Goal: Information Seeking & Learning: Learn about a topic

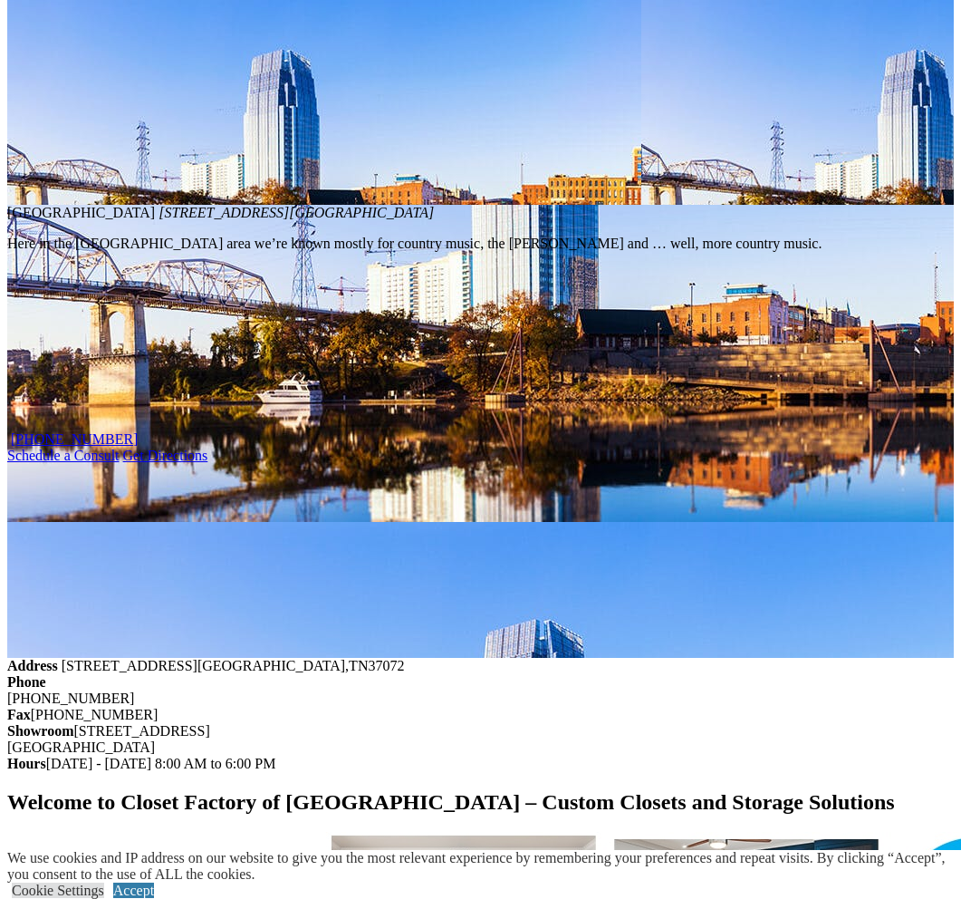
scroll to position [1576, 0]
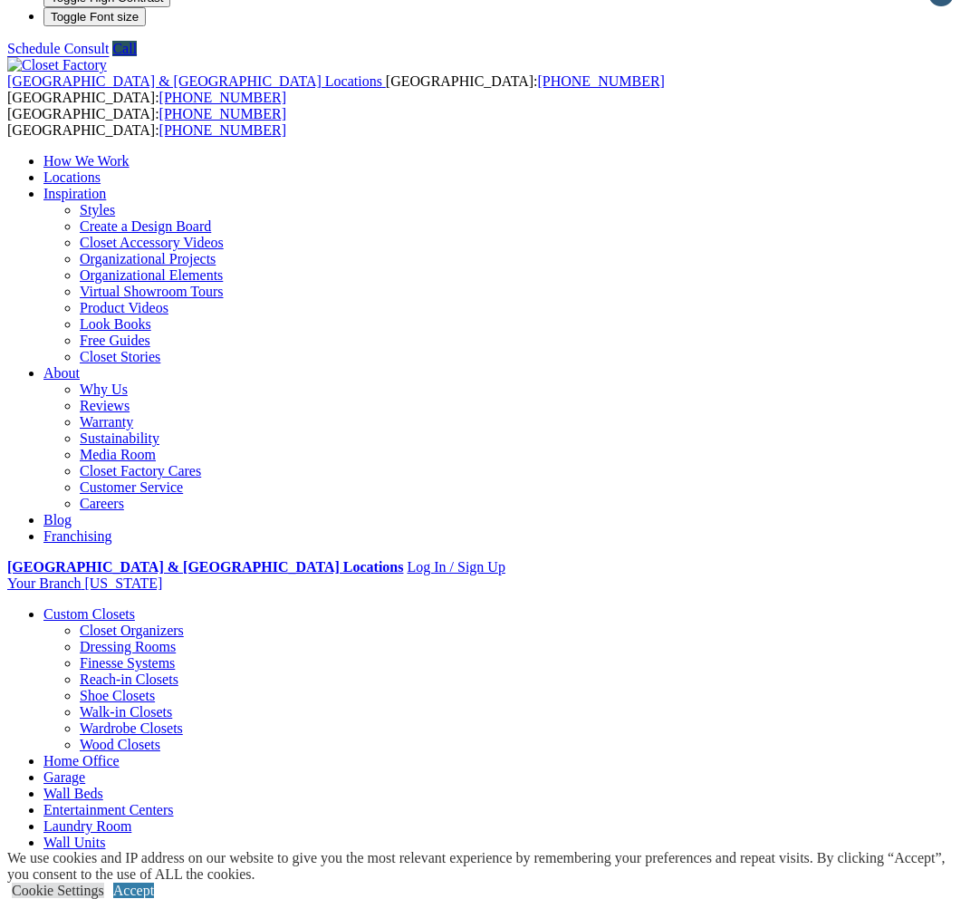
scroll to position [0, 0]
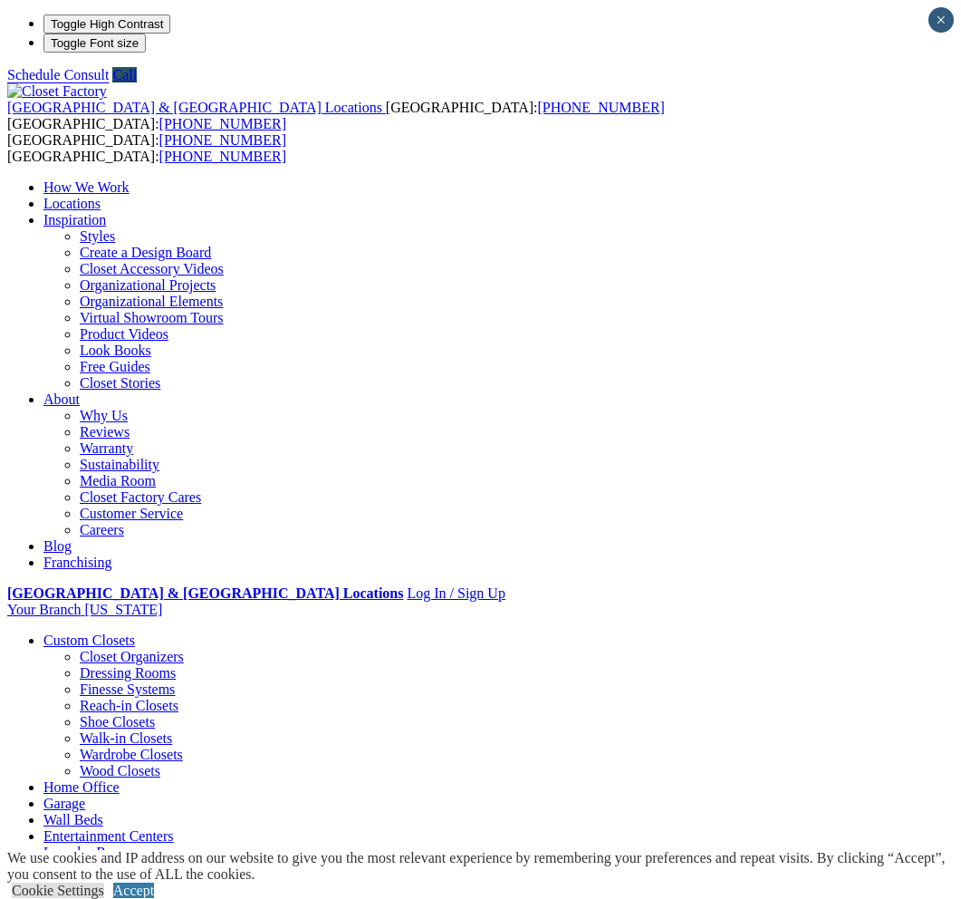
click at [103, 812] on link "Wall Beds" at bounding box center [73, 819] width 60 height 15
click at [127, 632] on link "Custom Closets" at bounding box center [89, 639] width 92 height 15
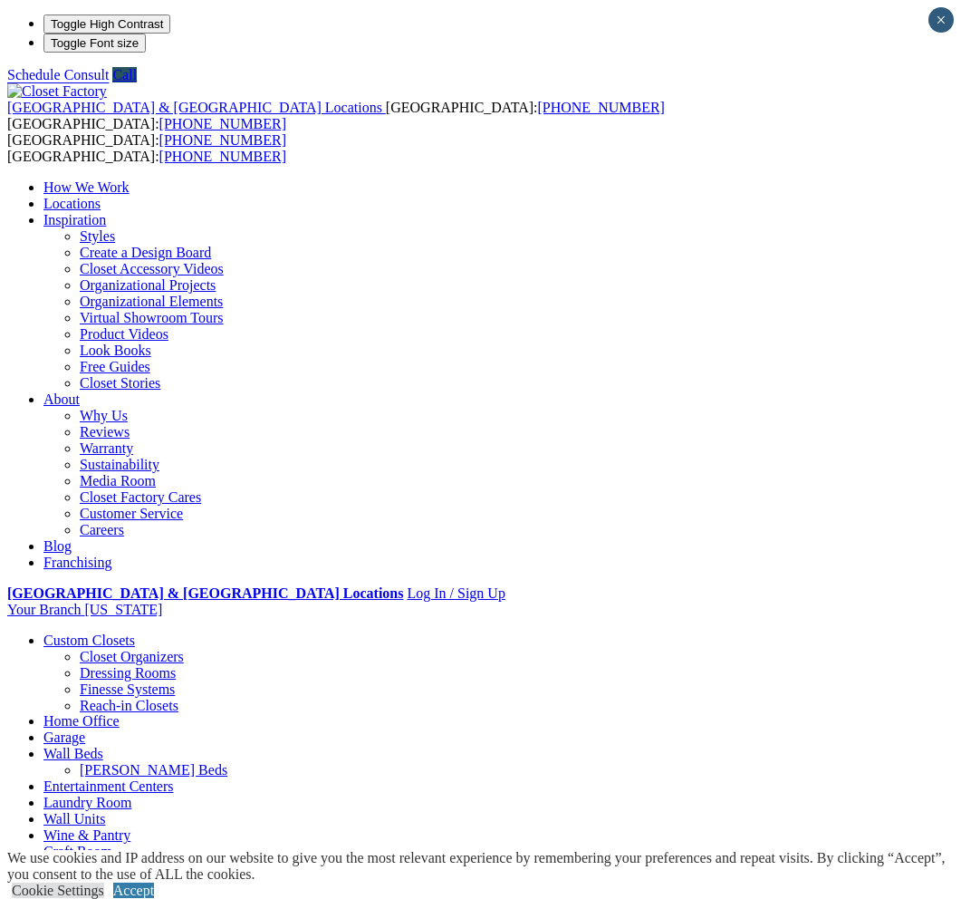
click at [127, 632] on link "Custom Closets" at bounding box center [89, 639] width 92 height 15
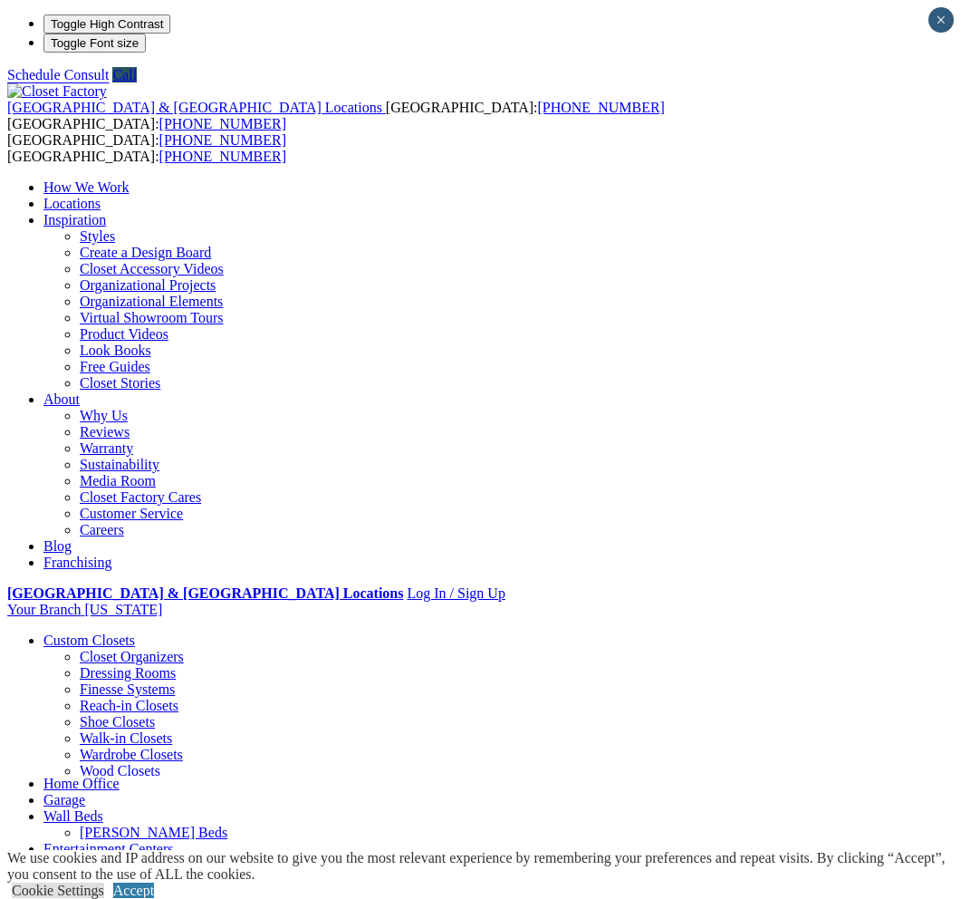
click at [120, 775] on link "Home Office" at bounding box center [81, 782] width 76 height 15
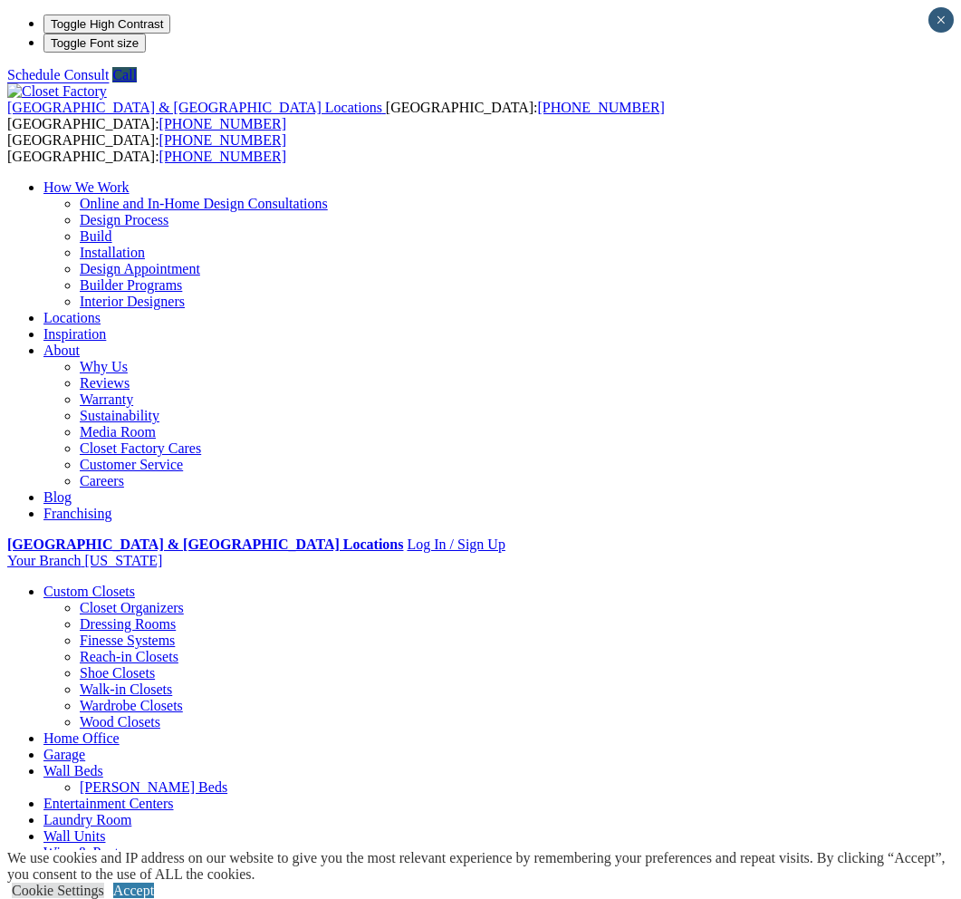
click at [124, 473] on link "Careers" at bounding box center [102, 480] width 44 height 15
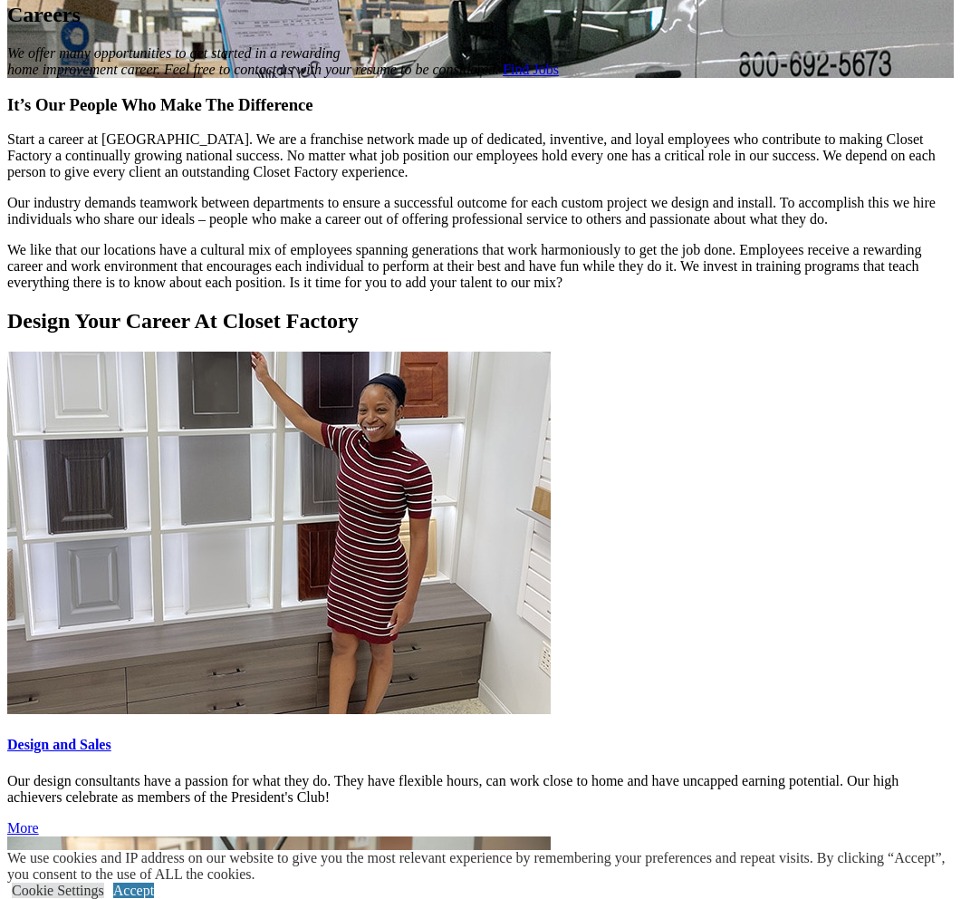
scroll to position [1573, 0]
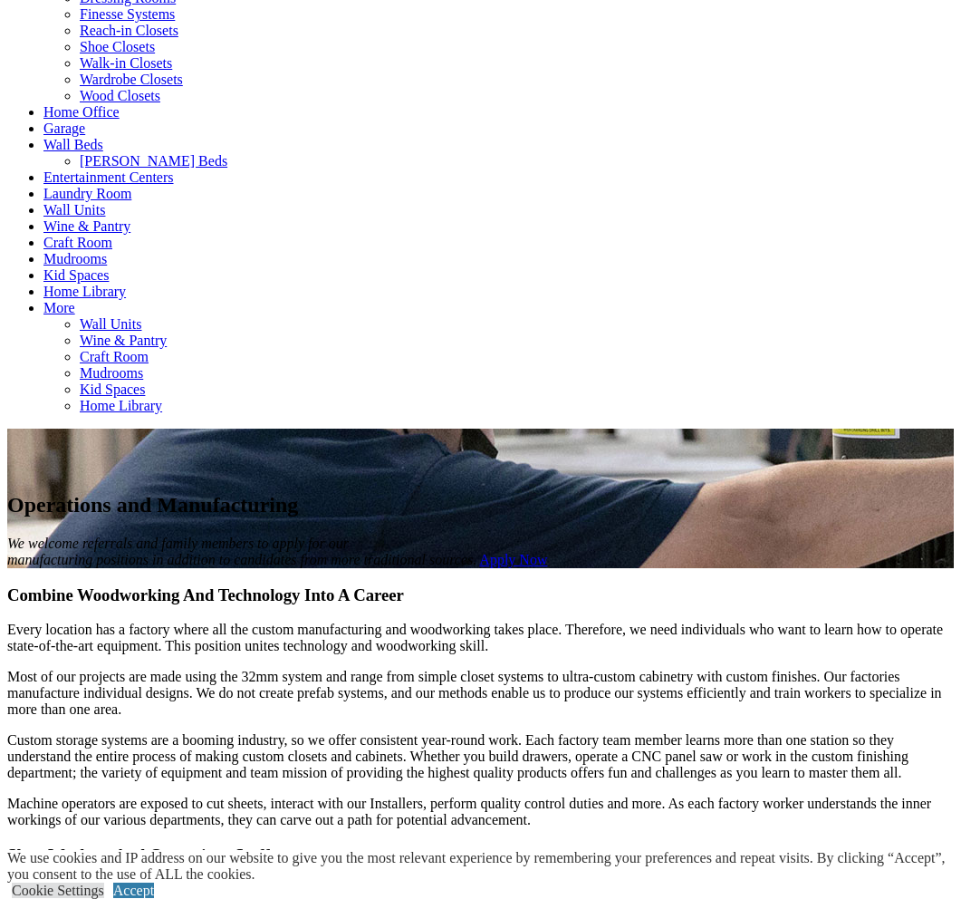
scroll to position [785, 0]
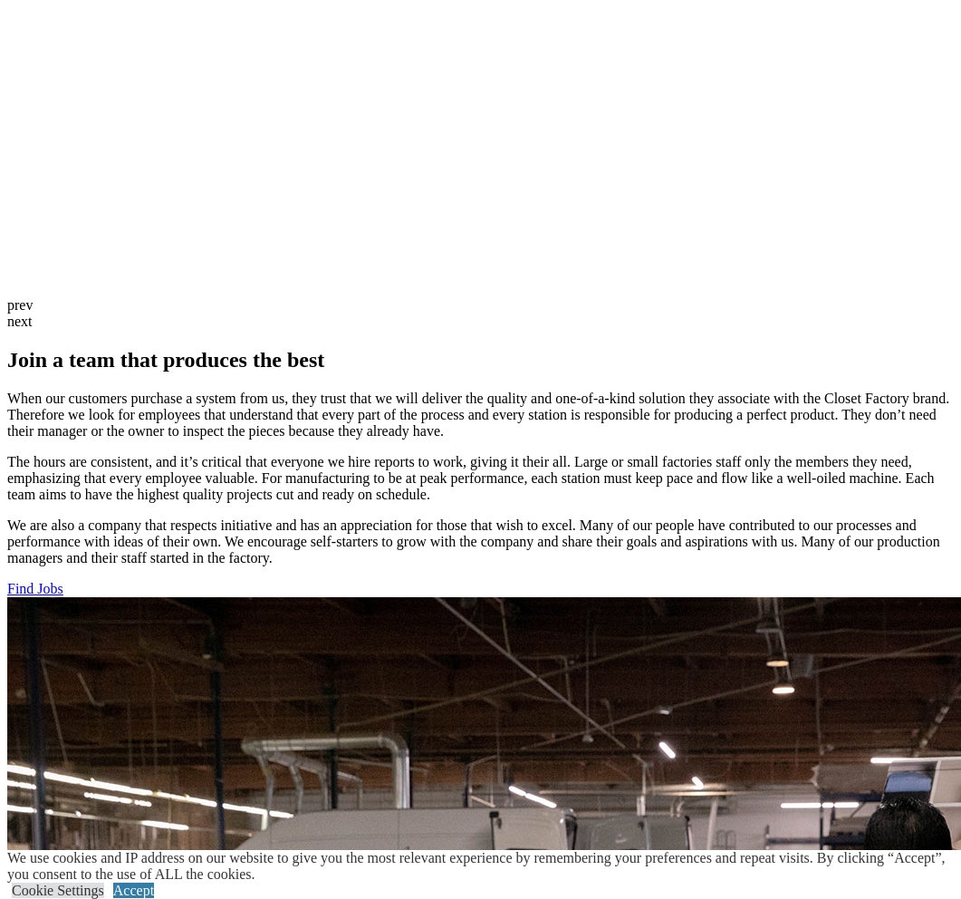
scroll to position [1783, 0]
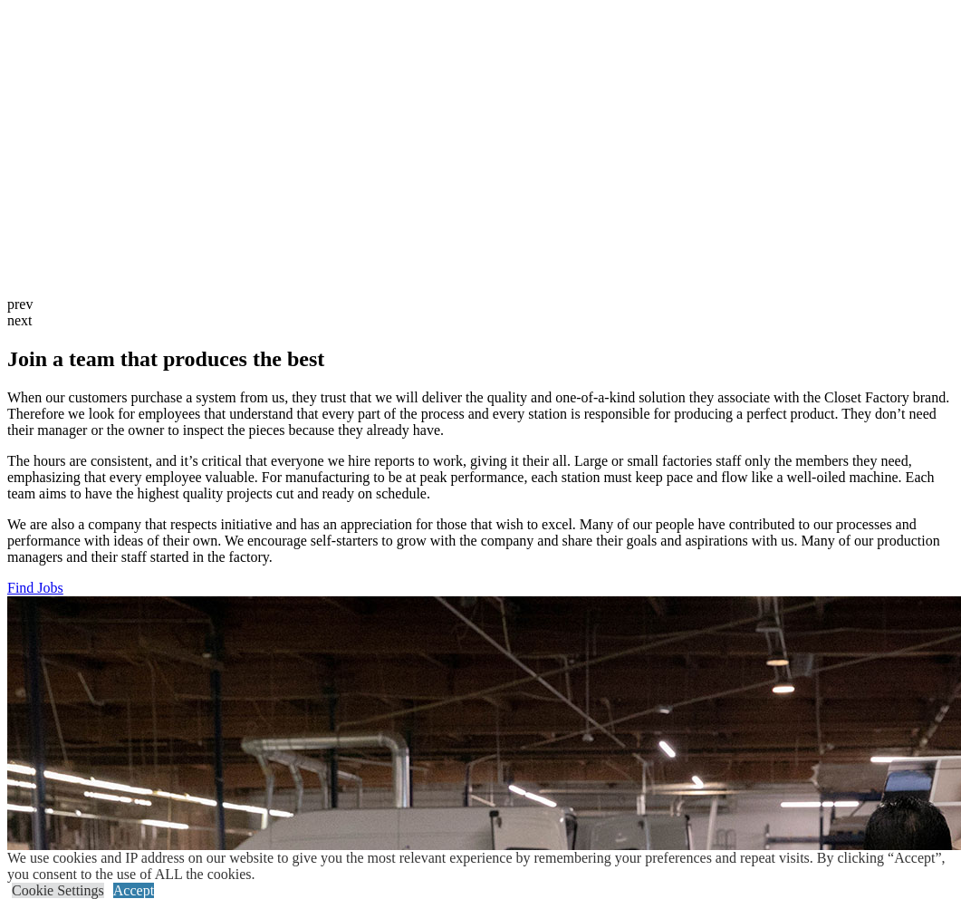
drag, startPoint x: 511, startPoint y: 432, endPoint x: 537, endPoint y: 433, distance: 26.3
drag, startPoint x: 495, startPoint y: 448, endPoint x: 563, endPoint y: 451, distance: 68.0
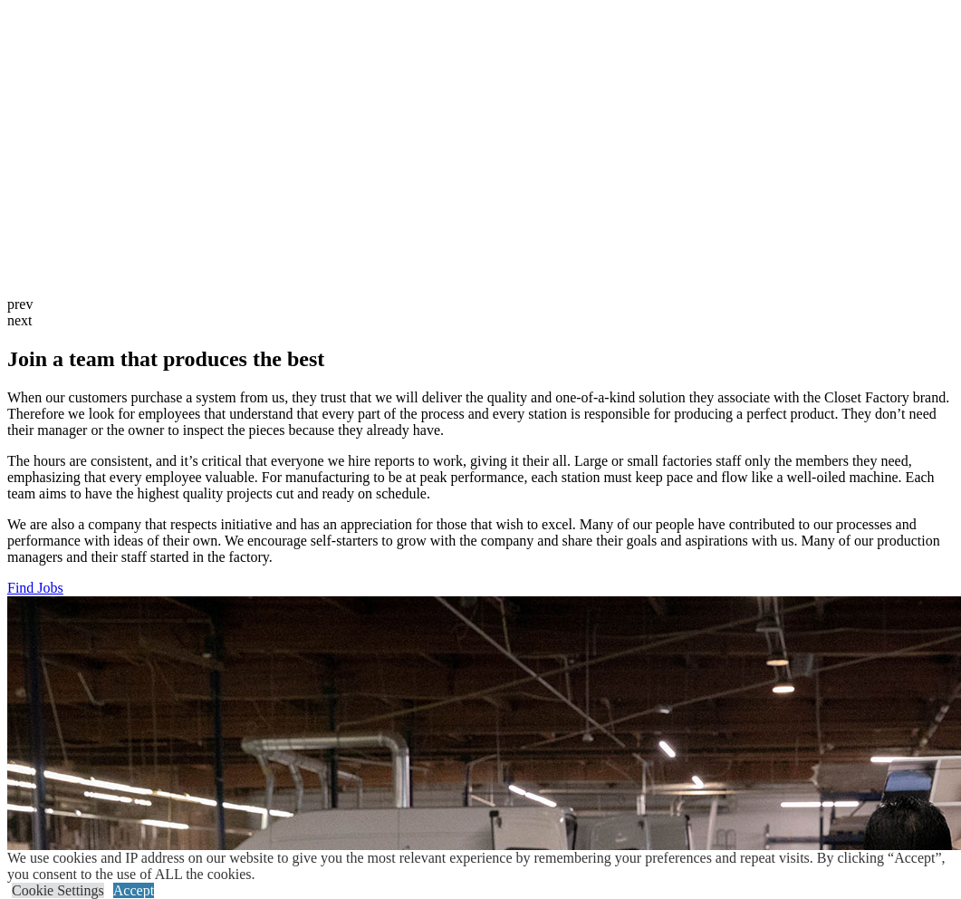
drag, startPoint x: 460, startPoint y: 464, endPoint x: 788, endPoint y: 464, distance: 328.0
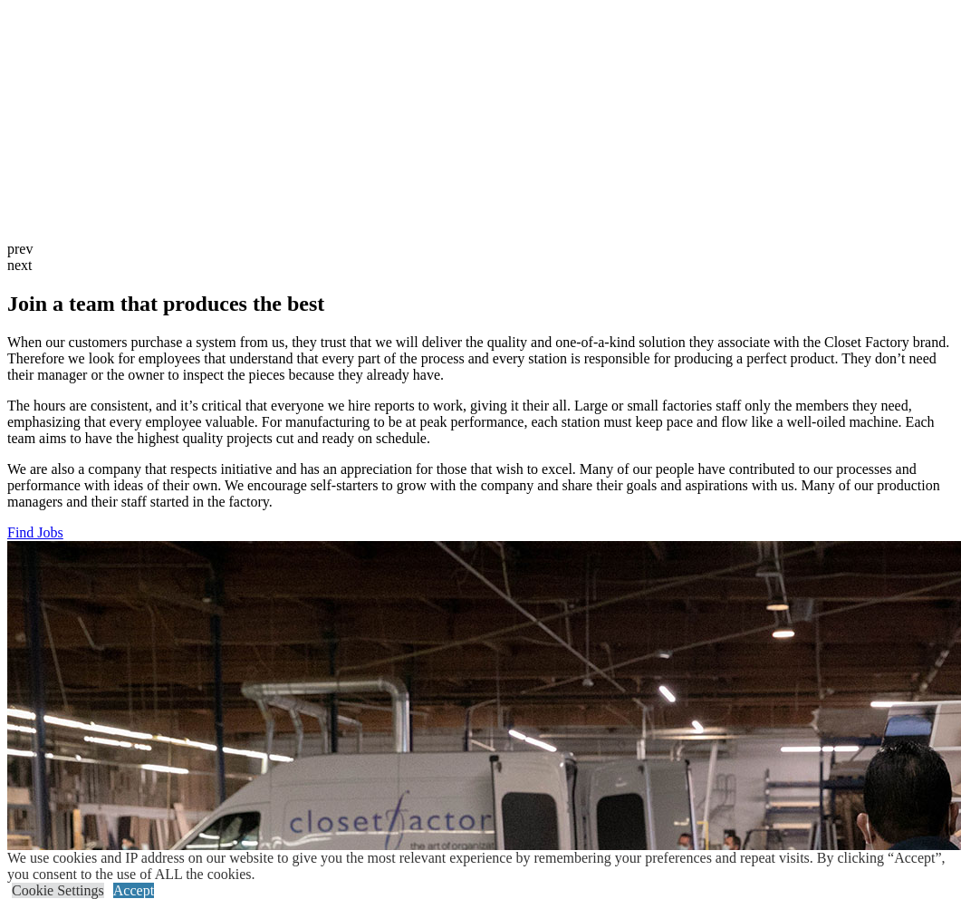
scroll to position [1945, 0]
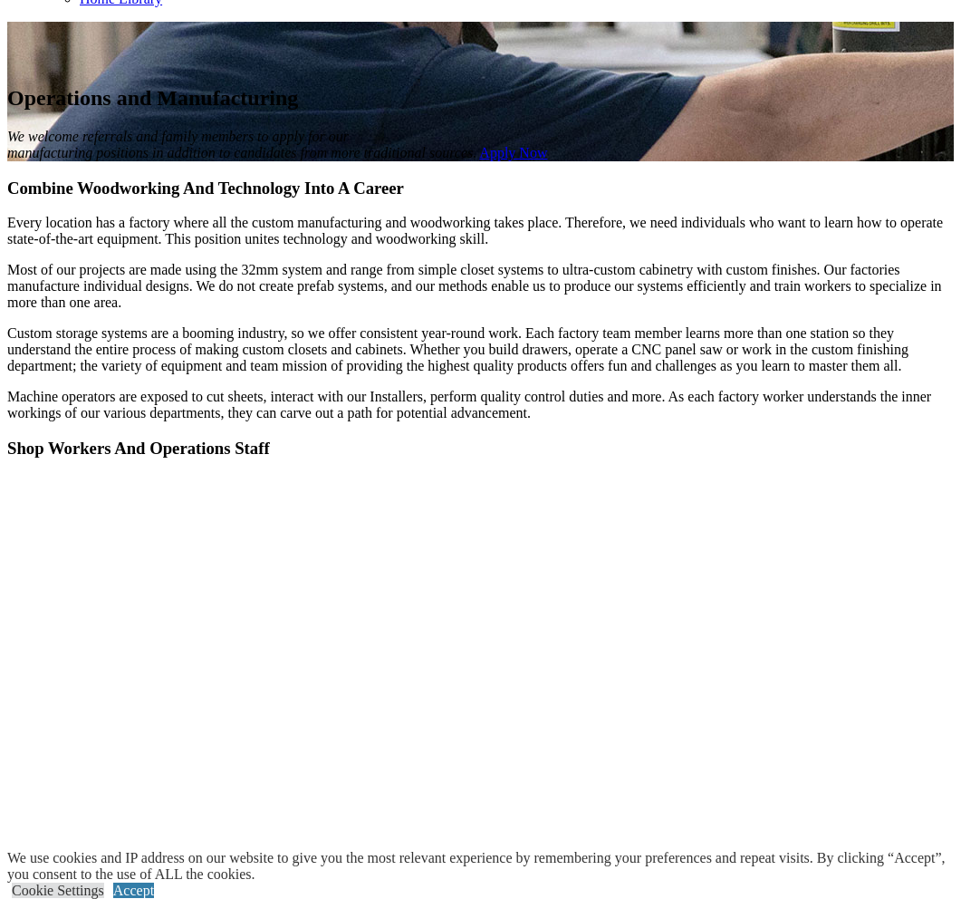
scroll to position [1192, 0]
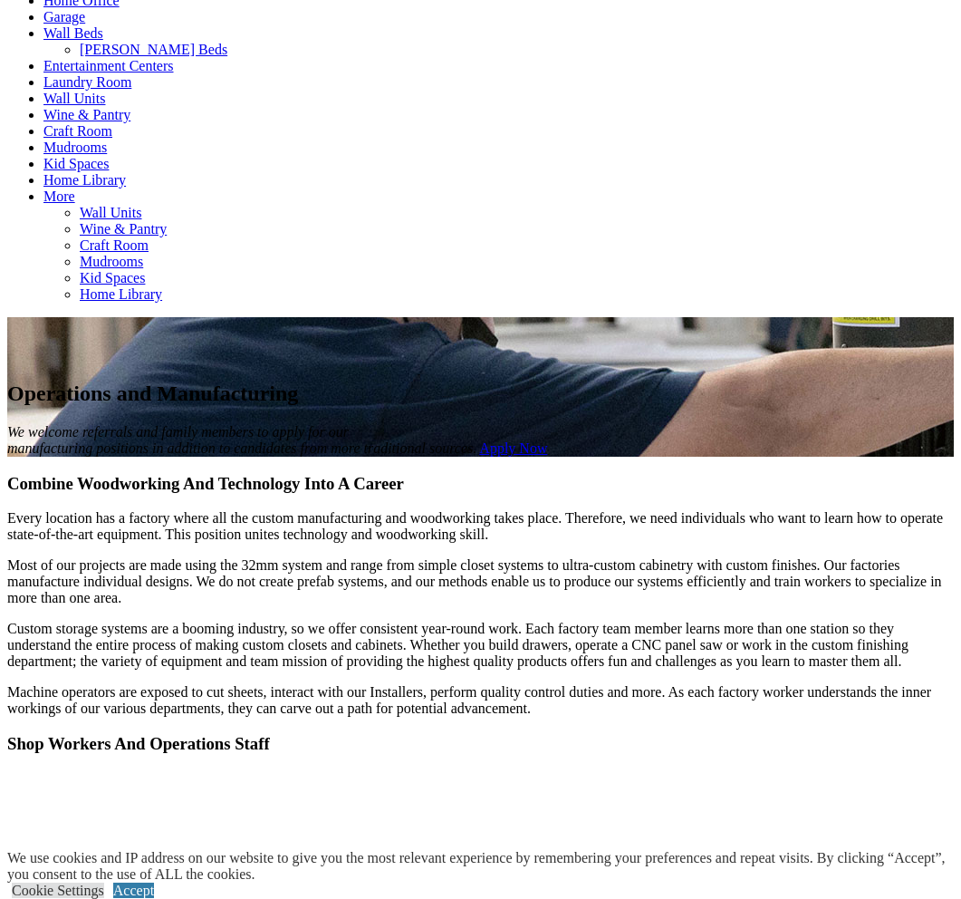
scroll to position [603, 0]
